Goal: Contribute content

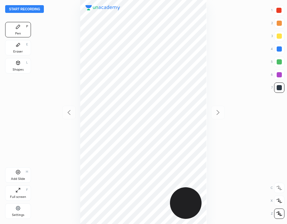
scroll to position [224, 184]
click at [28, 9] on button "Start recording" at bounding box center [24, 9] width 39 height 8
click at [25, 50] on div "Eraser E" at bounding box center [18, 47] width 26 height 15
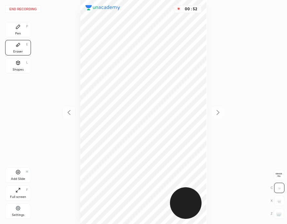
click at [22, 27] on div "Pen P" at bounding box center [18, 29] width 26 height 15
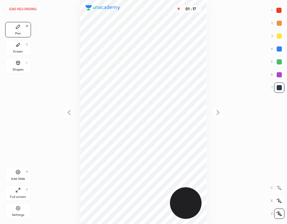
click at [18, 178] on div "Add Slide" at bounding box center [18, 178] width 14 height 3
click at [278, 11] on div at bounding box center [279, 10] width 5 height 5
click at [23, 9] on button "End recording" at bounding box center [23, 9] width 36 height 8
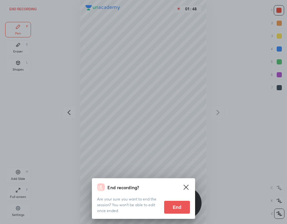
click at [182, 210] on button "End" at bounding box center [177, 207] width 26 height 13
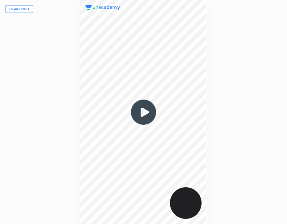
click at [22, 7] on button "Re-record" at bounding box center [19, 9] width 28 height 8
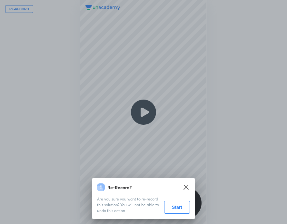
click at [181, 207] on button "Start" at bounding box center [177, 207] width 26 height 13
